Goal: Information Seeking & Learning: Learn about a topic

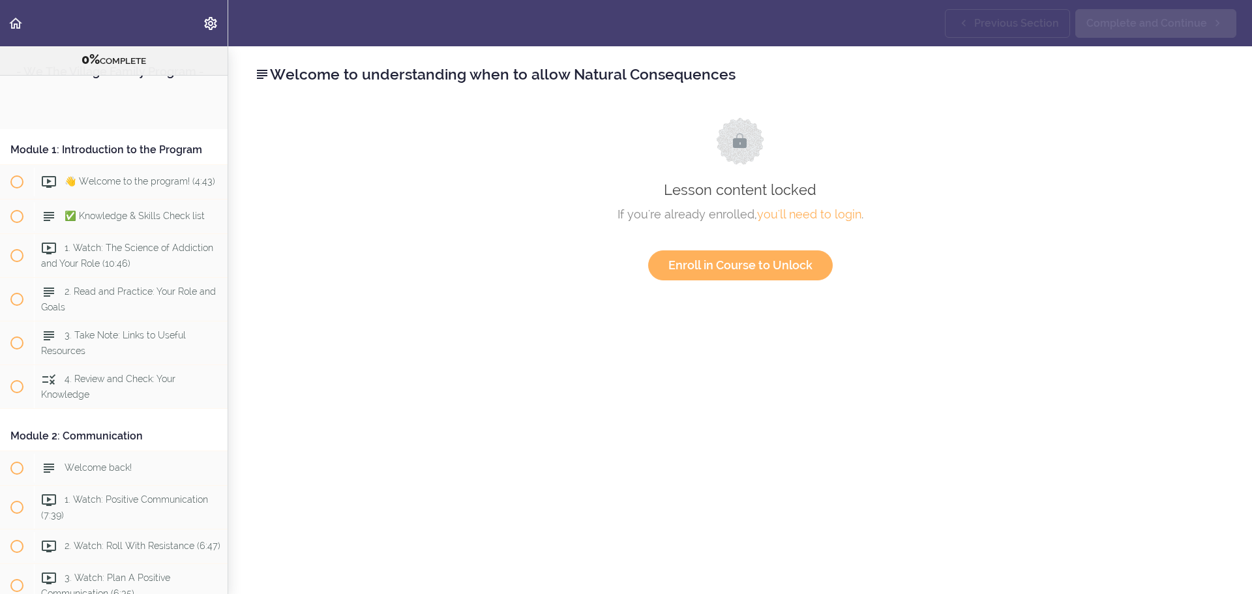
scroll to position [1533, 0]
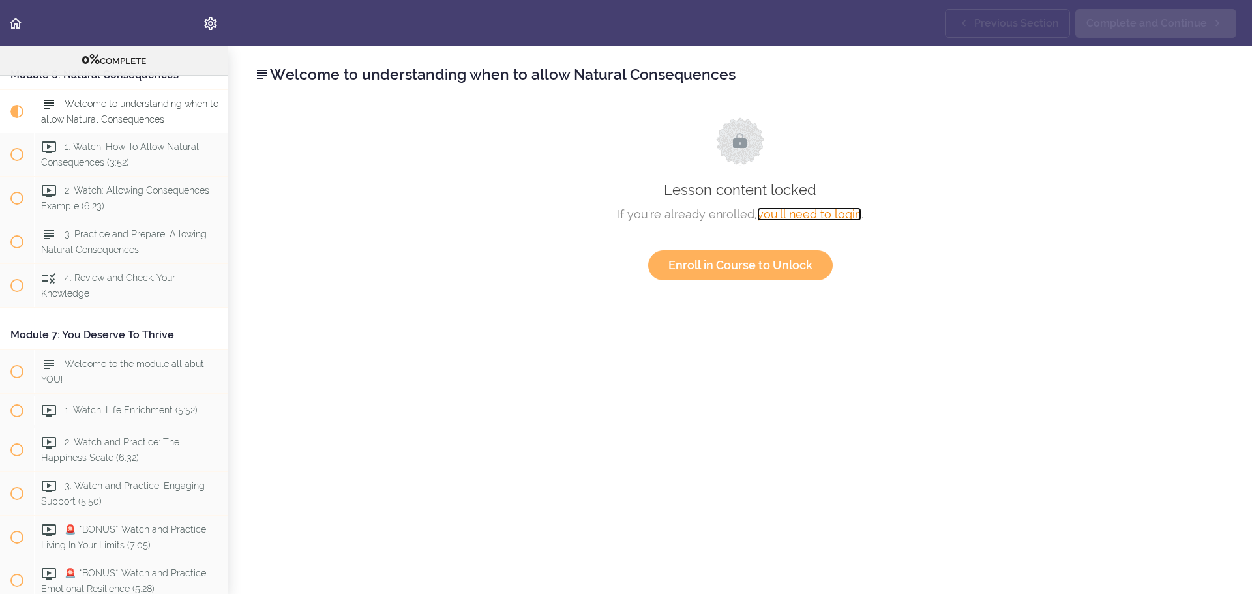
click at [807, 218] on link "you'll need to login" at bounding box center [809, 214] width 104 height 14
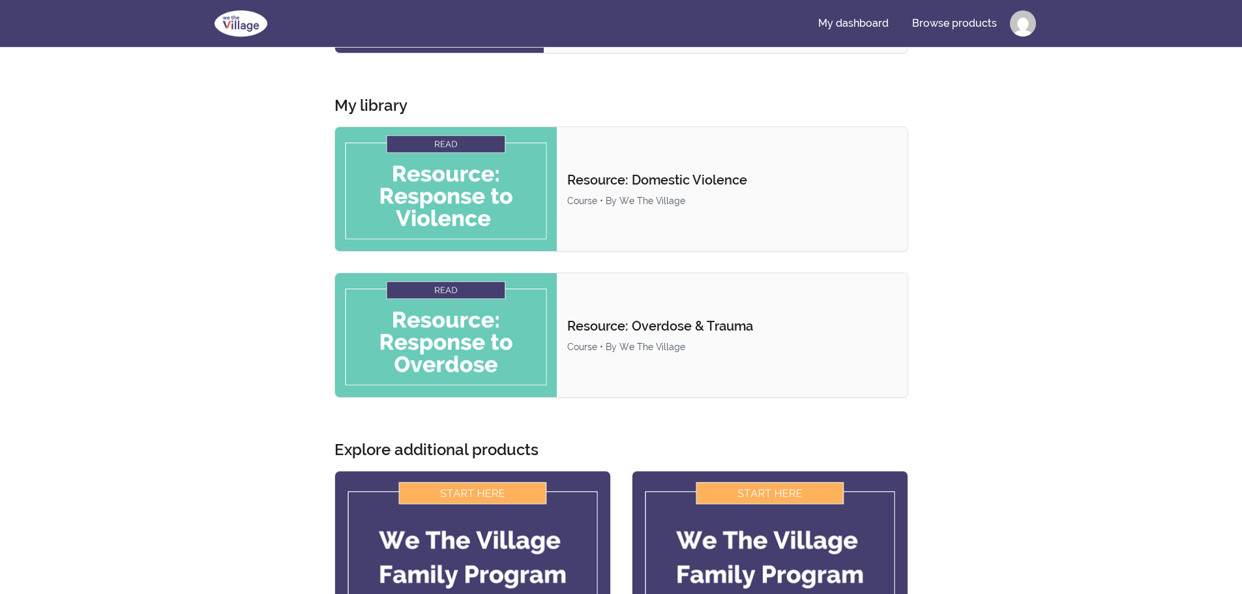
scroll to position [214, 0]
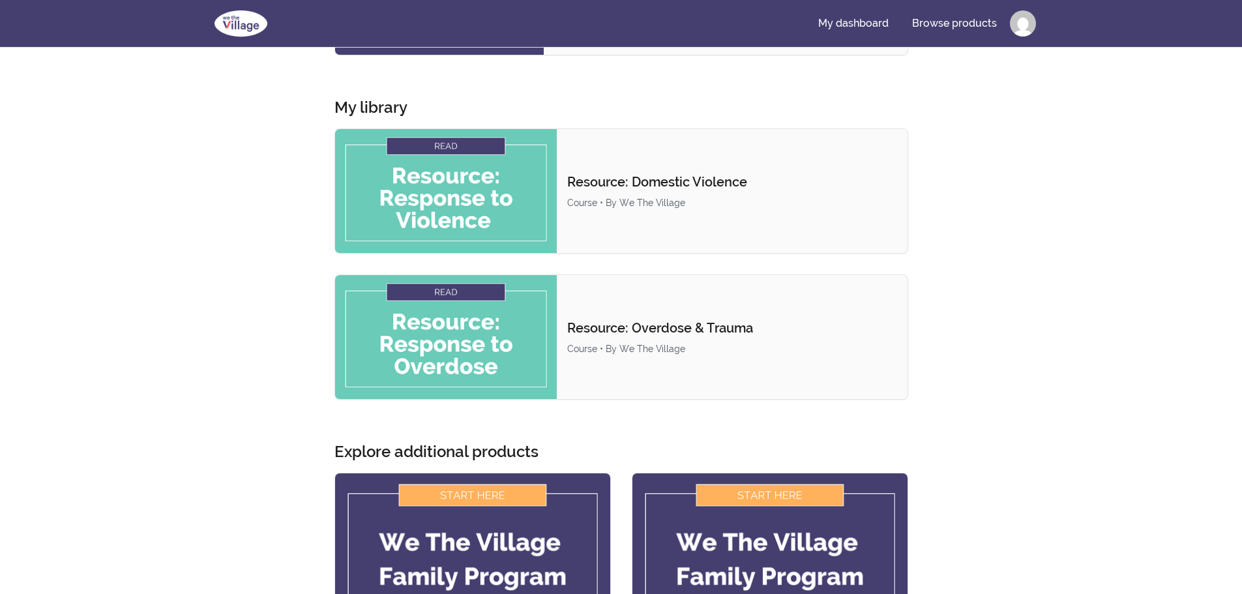
click at [1019, 22] on html "Skip to main content Main menu Includes navigation links and user settings My d…" at bounding box center [621, 385] width 1242 height 1199
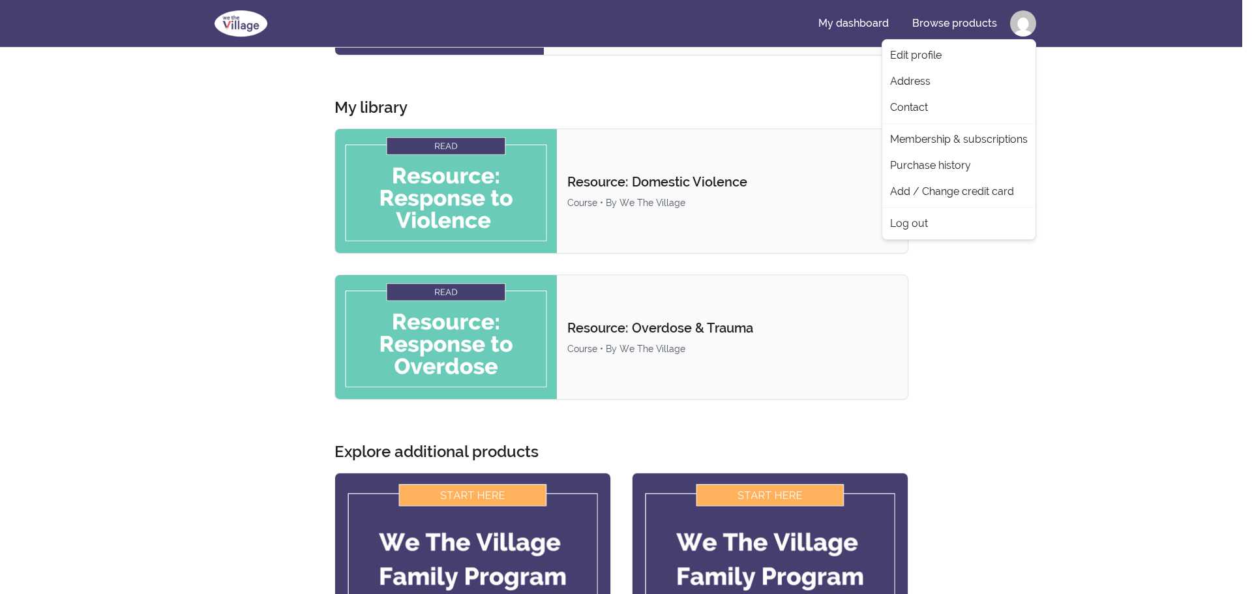
click at [1110, 156] on html "Skip to main content Main menu Includes navigation links and user settings My d…" at bounding box center [626, 385] width 1252 height 1199
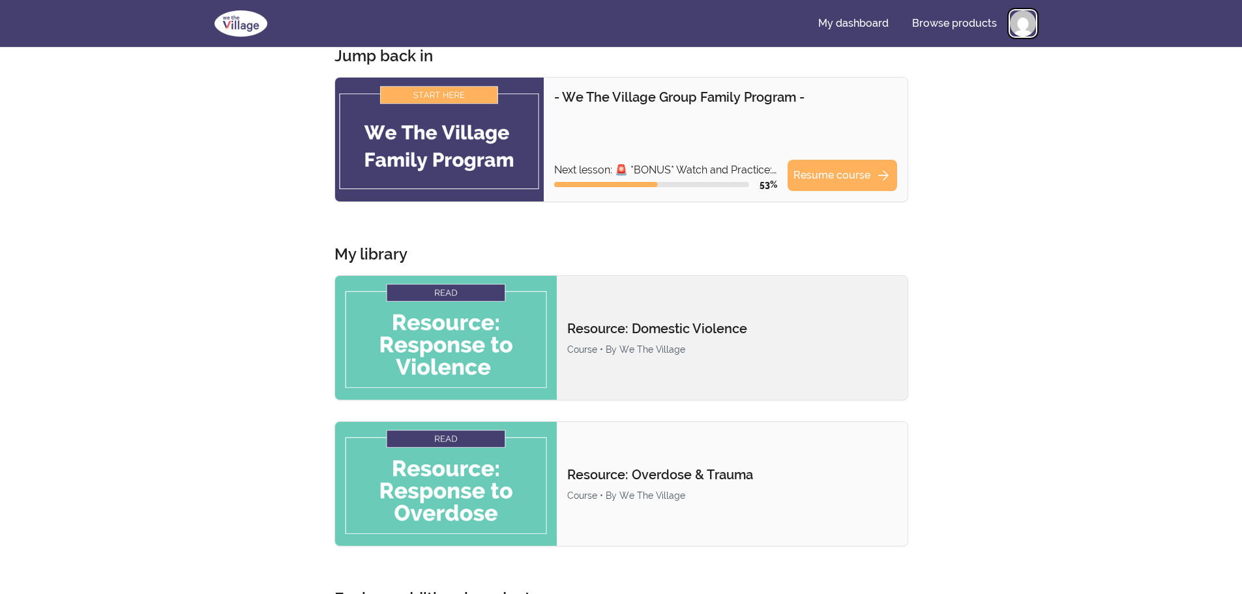
scroll to position [0, 0]
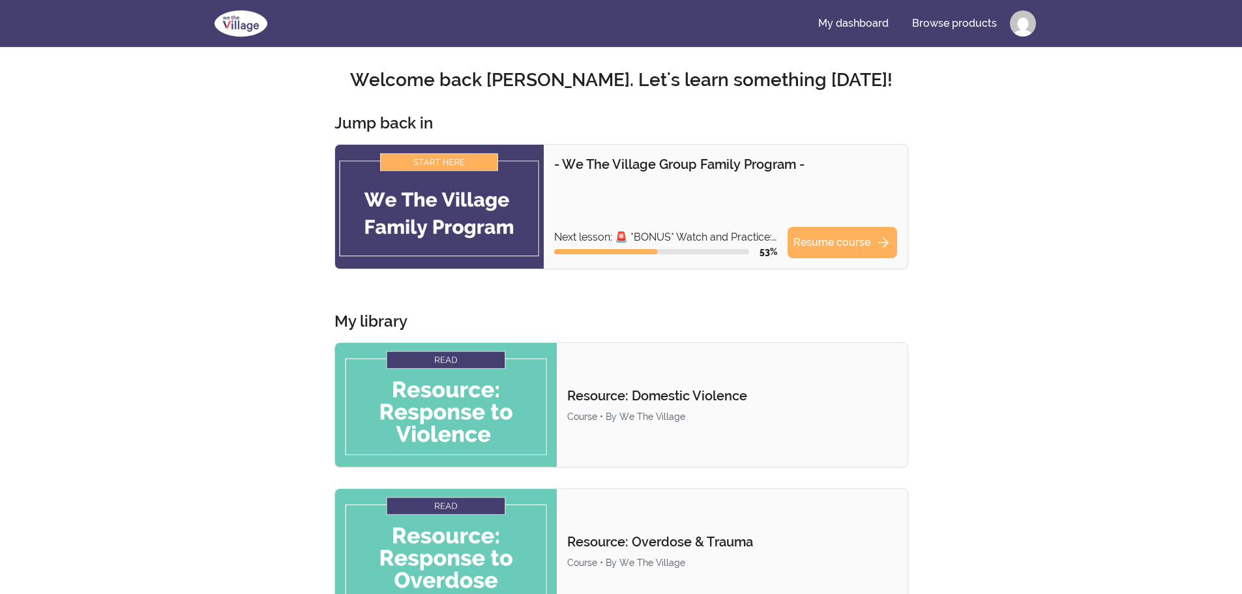
click at [450, 220] on img at bounding box center [439, 207] width 209 height 124
click at [823, 243] on link "Resume course arrow_forward" at bounding box center [842, 242] width 110 height 31
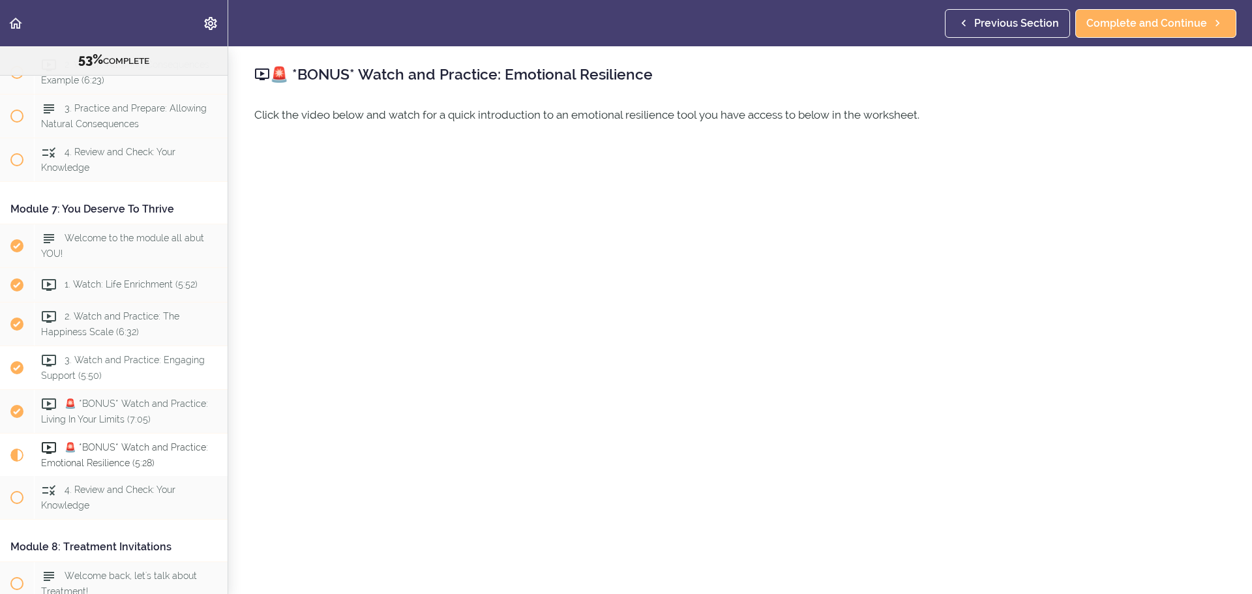
scroll to position [1551, 0]
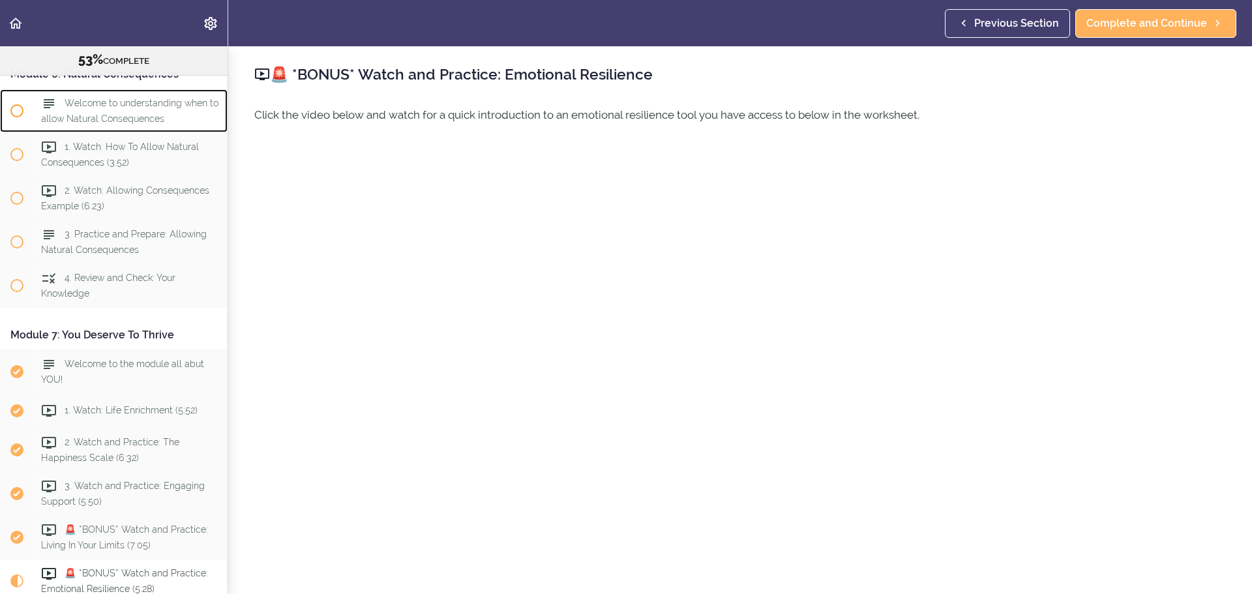
click at [83, 123] on span "Welcome to understanding when to allow Natural Consequences" at bounding box center [129, 110] width 177 height 25
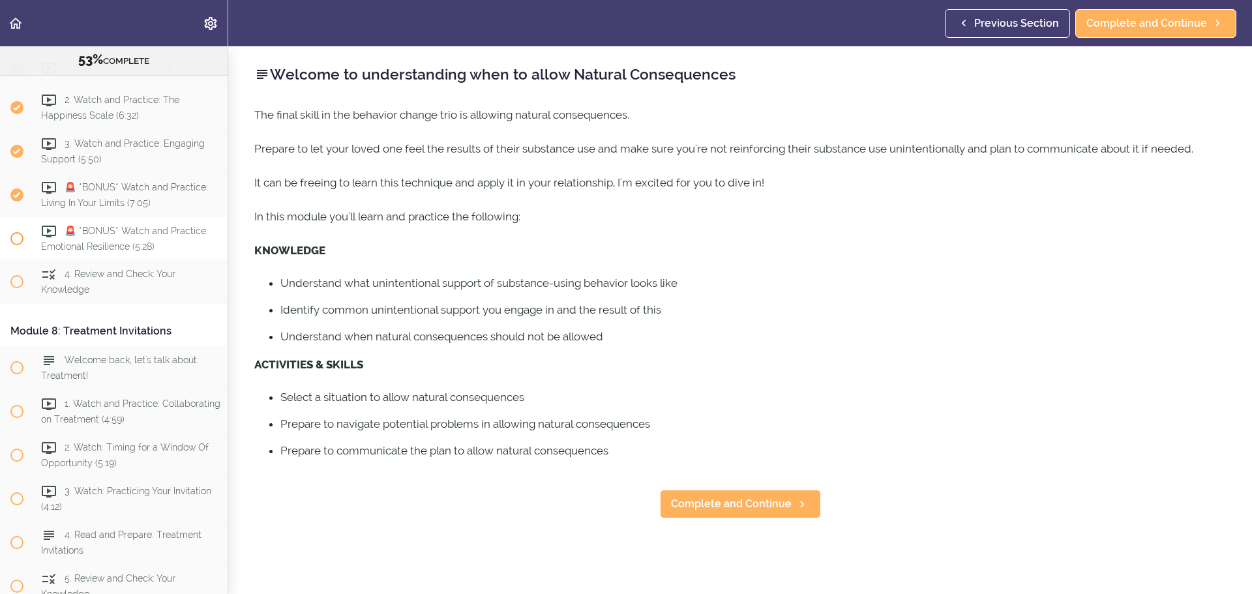
scroll to position [1913, 0]
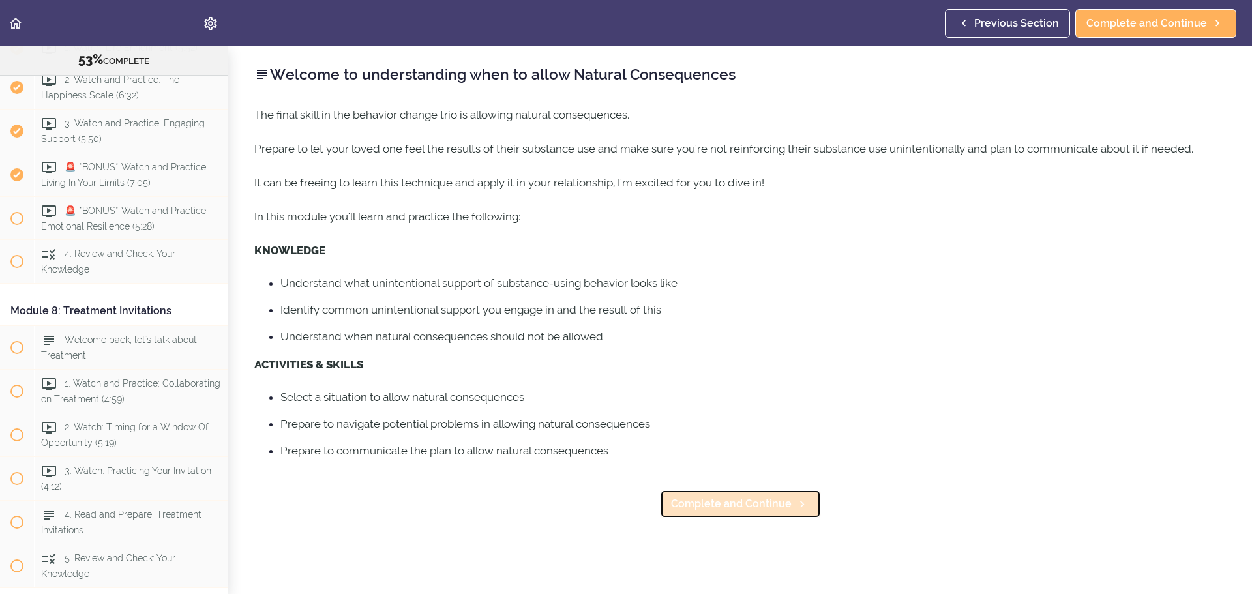
click at [726, 512] on span "Complete and Continue" at bounding box center [731, 504] width 121 height 16
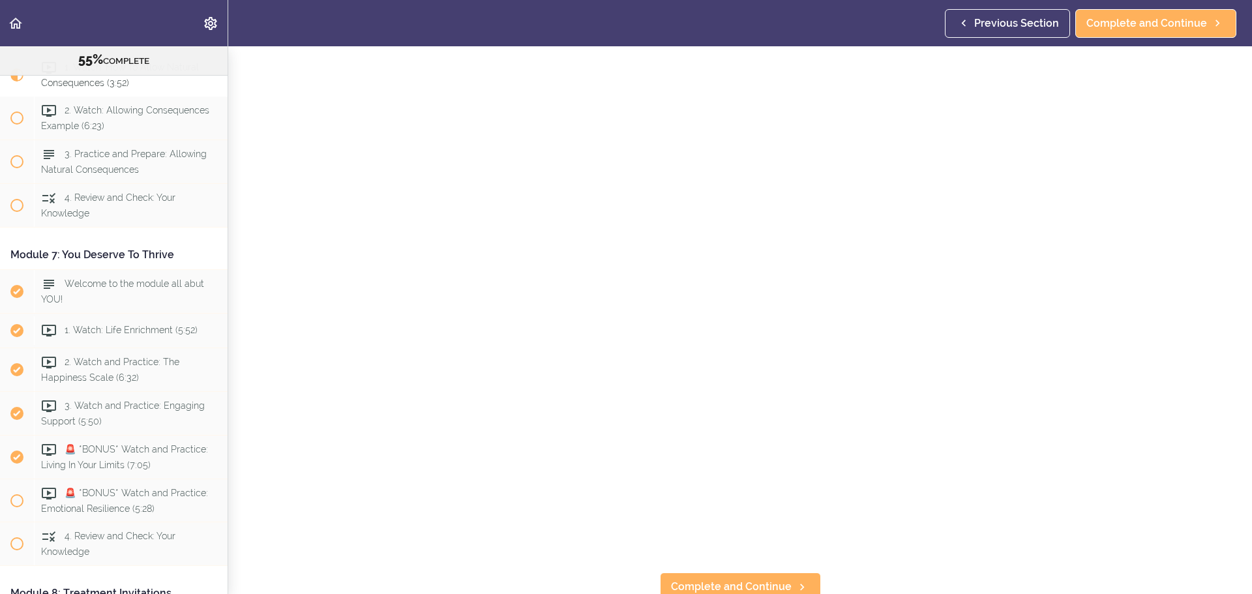
scroll to position [165, 0]
click at [757, 572] on span "Complete and Continue" at bounding box center [731, 580] width 121 height 16
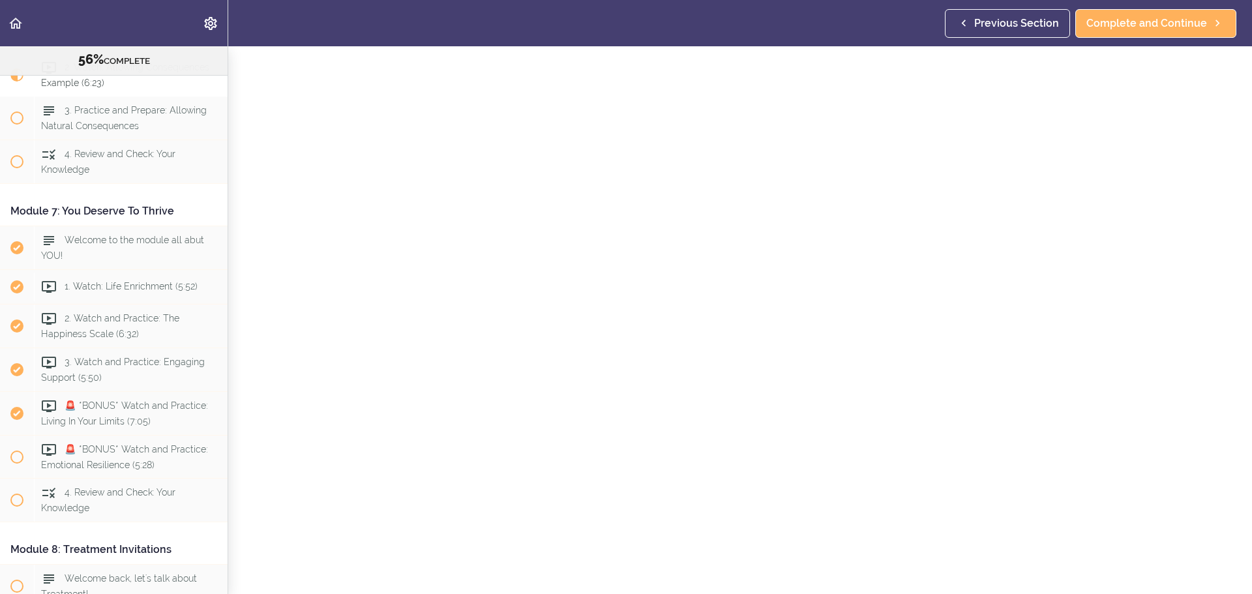
scroll to position [165, 0]
click at [738, 572] on span "Complete and Continue" at bounding box center [731, 580] width 121 height 16
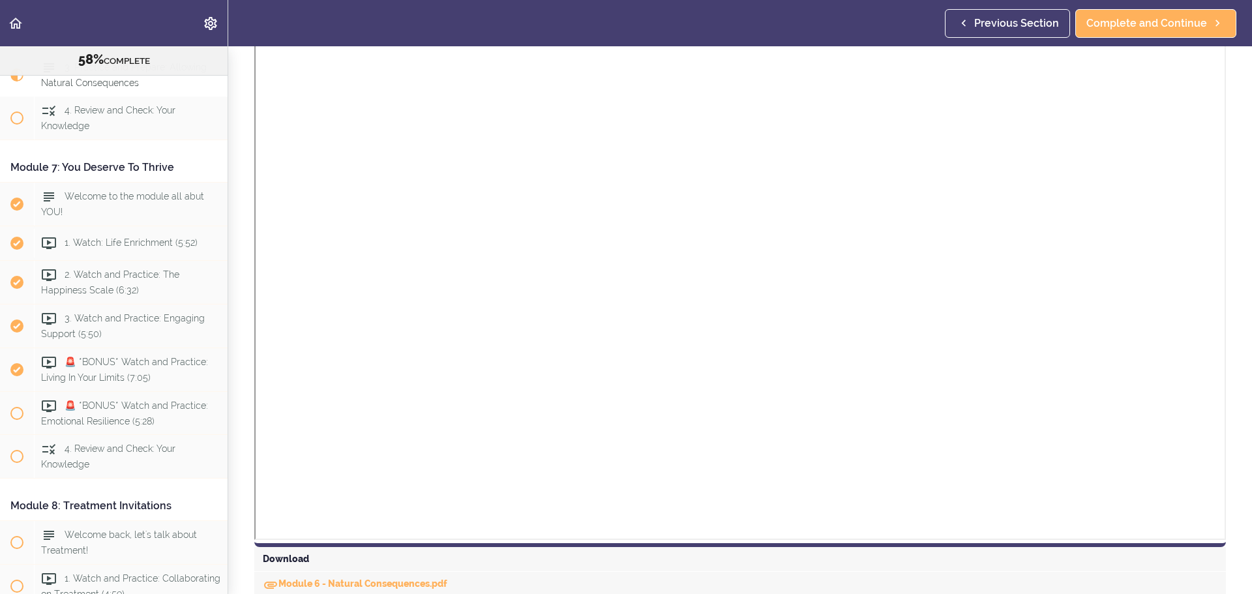
scroll to position [863, 0]
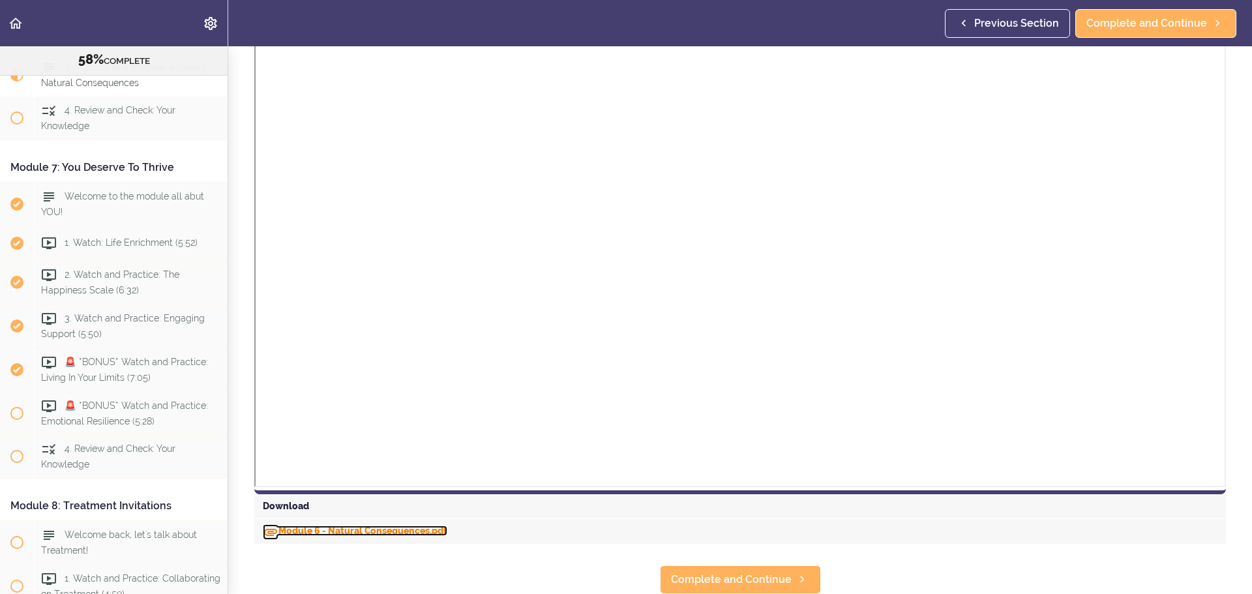
click at [340, 525] on link "Module 6 - Natural Consequences.pdf" at bounding box center [355, 530] width 184 height 10
